Goal: Task Accomplishment & Management: Use online tool/utility

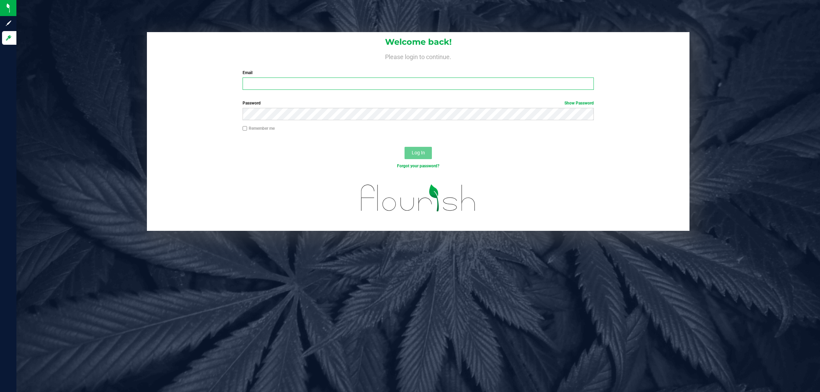
click at [327, 89] on input "Email" at bounding box center [419, 84] width 352 height 12
type input "[EMAIL_ADDRESS][DOMAIN_NAME]"
click at [404, 147] on button "Log In" at bounding box center [417, 153] width 27 height 12
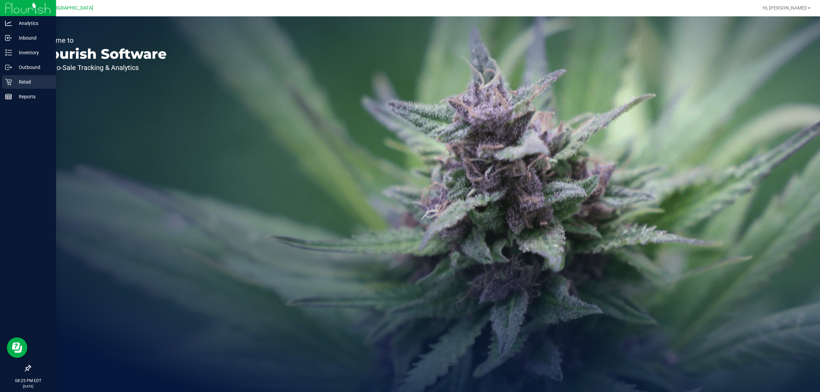
click at [22, 84] on p "Retail" at bounding box center [32, 82] width 41 height 8
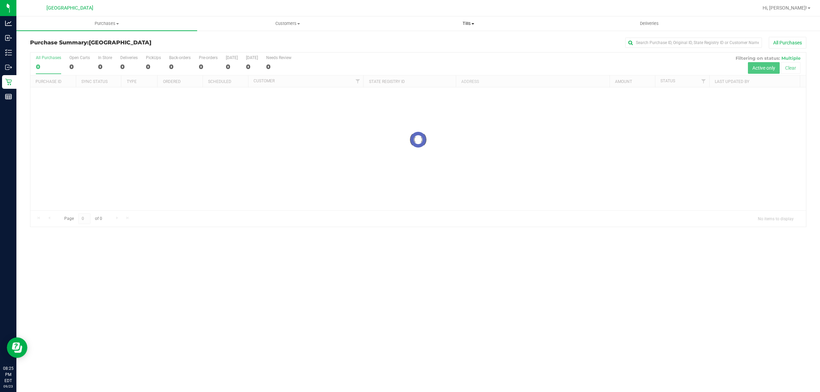
click at [462, 25] on span "Tills" at bounding box center [468, 23] width 180 height 6
click at [426, 39] on li "Manage tills" at bounding box center [468, 41] width 181 height 8
click at [402, 41] on span "Manage tills" at bounding box center [401, 41] width 46 height 6
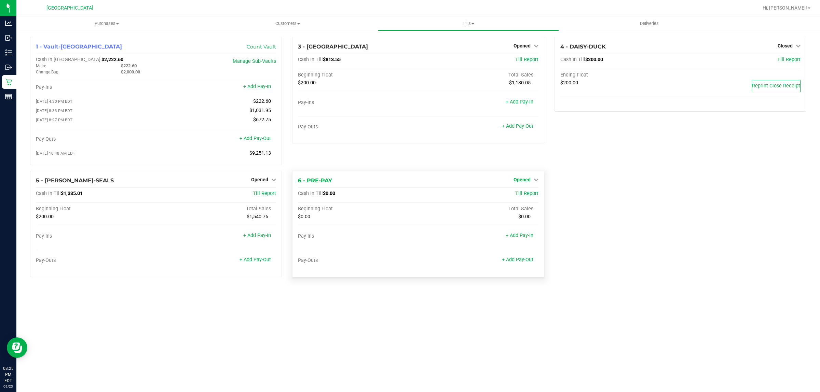
click at [520, 182] on span "Opened" at bounding box center [521, 179] width 17 height 5
click at [519, 196] on link "Close Till" at bounding box center [522, 193] width 18 height 5
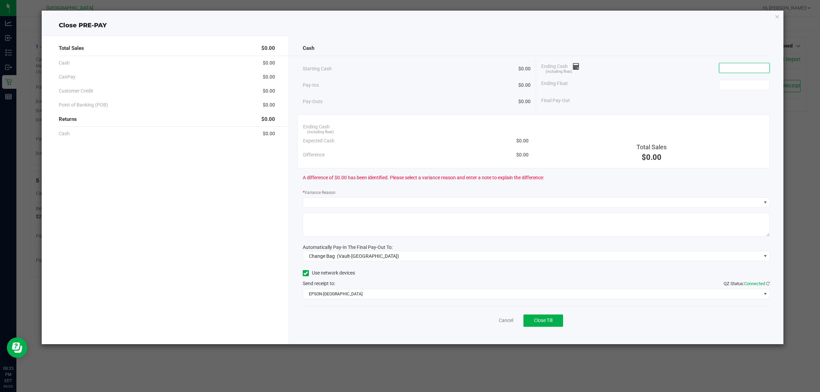
click at [744, 69] on input at bounding box center [744, 68] width 50 height 10
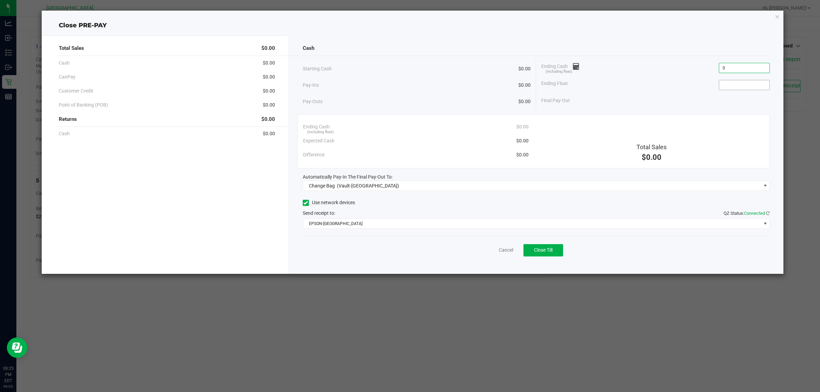
type input "$0.00"
click at [729, 82] on input at bounding box center [744, 85] width 50 height 10
type input "$0.00"
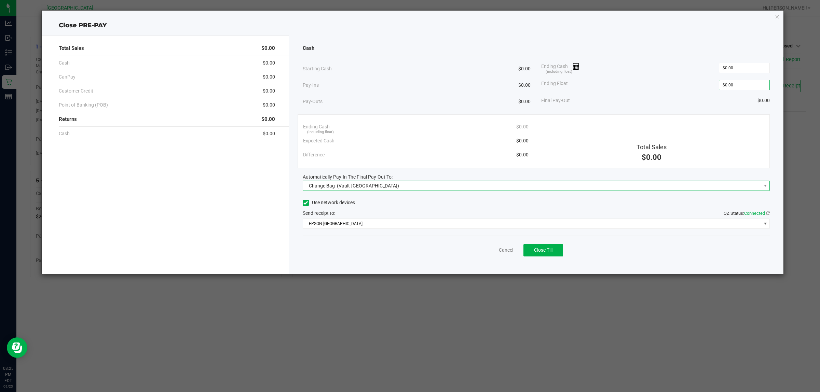
click at [408, 188] on span "Change Bag (Vault-[GEOGRAPHIC_DATA])" at bounding box center [532, 186] width 458 height 10
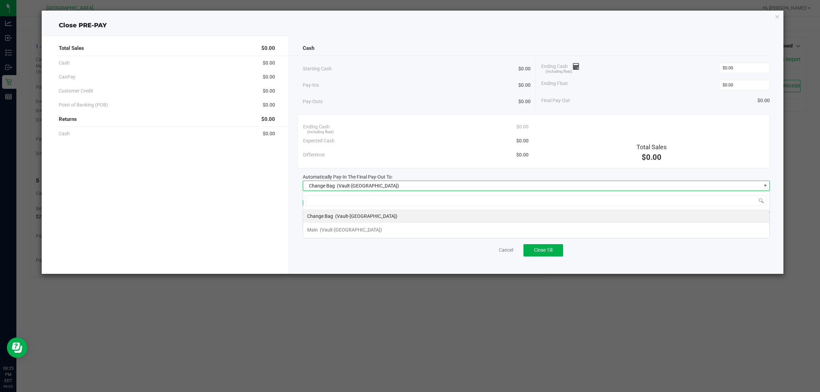
scroll to position [11, 467]
click at [396, 225] on li "Main (Vault-[GEOGRAPHIC_DATA])" at bounding box center [536, 230] width 466 height 14
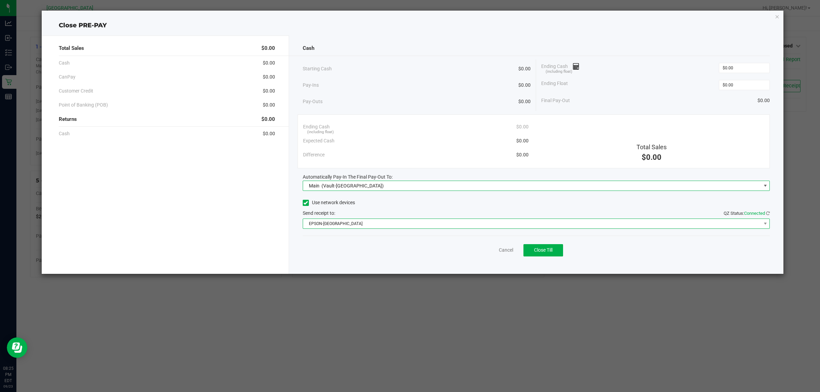
click at [380, 222] on span "EPSON-[GEOGRAPHIC_DATA]" at bounding box center [532, 224] width 458 height 10
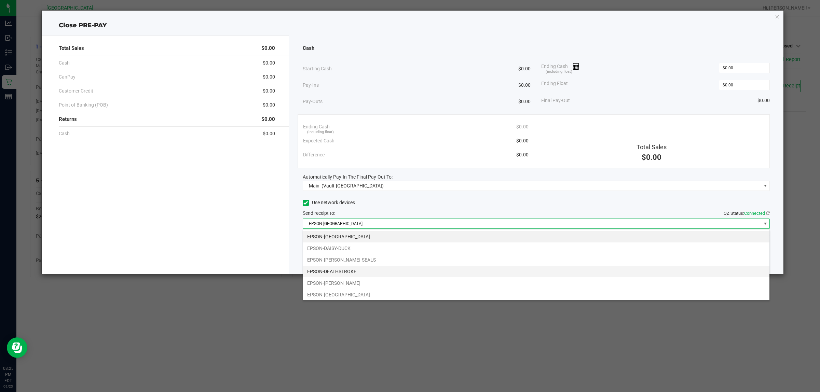
click at [366, 272] on li "EPSON-DEATHSTROKE" at bounding box center [536, 272] width 466 height 12
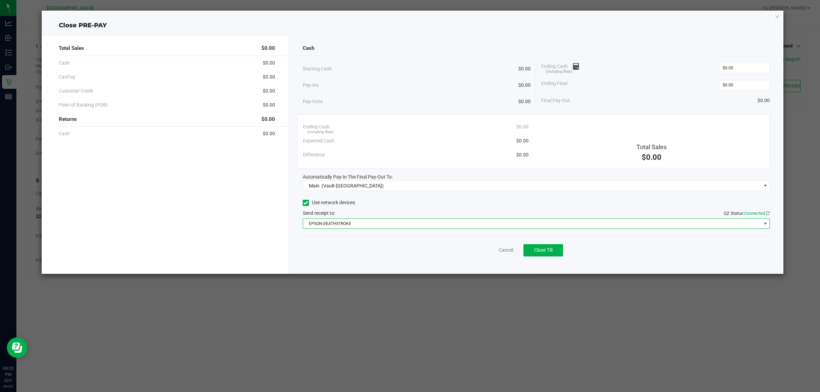
click at [211, 203] on div "Total Sales $0.00 Cash $0.00 CanPay $0.00 Customer Credit $0.00 Point of Bankin…" at bounding box center [165, 155] width 247 height 238
click at [557, 253] on button "Close Till" at bounding box center [543, 250] width 40 height 12
